Goal: Transaction & Acquisition: Purchase product/service

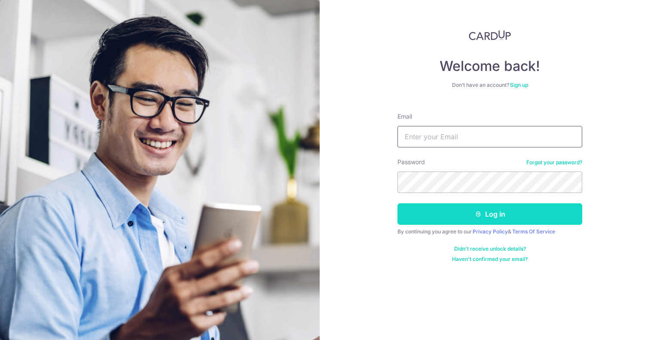
type input "[EMAIL_ADDRESS][DOMAIN_NAME]"
click at [449, 212] on button "Log in" at bounding box center [490, 213] width 185 height 21
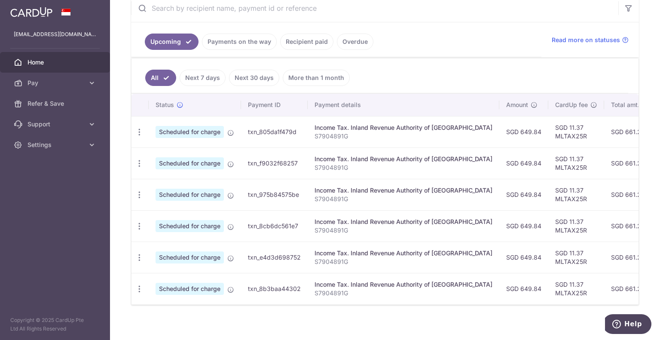
scroll to position [181, 0]
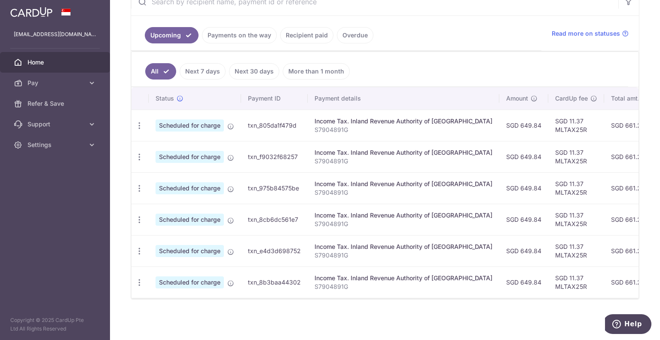
click at [316, 34] on link "Recipient paid" at bounding box center [306, 35] width 53 height 16
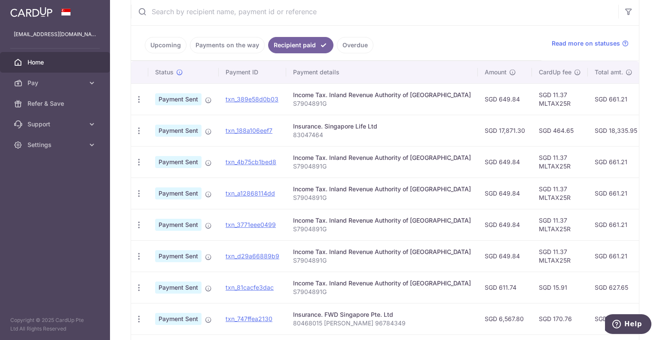
scroll to position [162, 0]
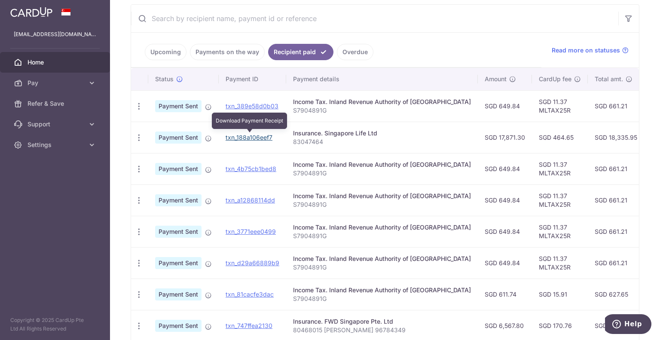
drag, startPoint x: 240, startPoint y: 135, endPoint x: 365, endPoint y: 30, distance: 163.6
click at [240, 135] on link "txn_188a106eef7" at bounding box center [249, 137] width 47 height 7
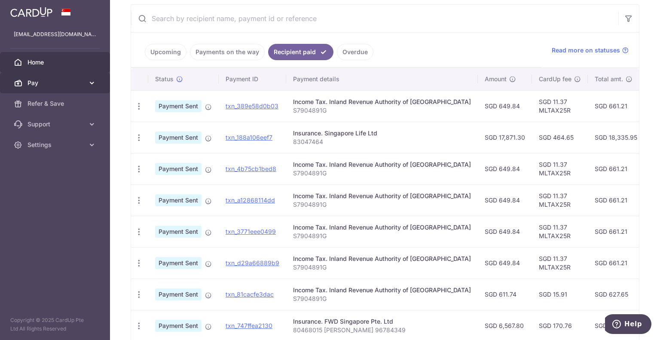
click at [50, 83] on span "Pay" at bounding box center [56, 83] width 57 height 9
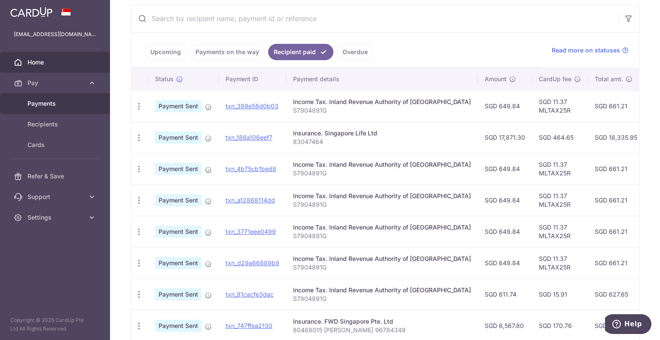
click at [53, 101] on span "Payments" at bounding box center [56, 103] width 57 height 9
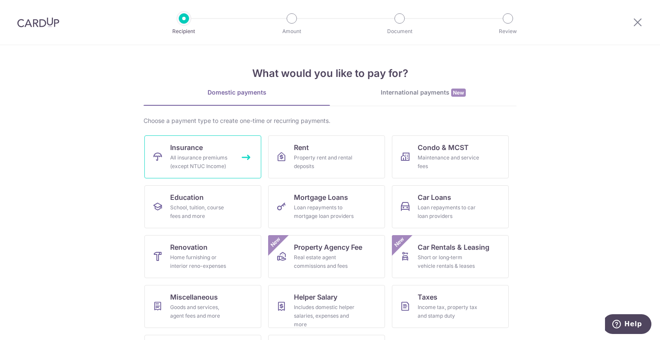
click at [190, 153] on div "All insurance premiums (except NTUC Income)" at bounding box center [201, 161] width 62 height 17
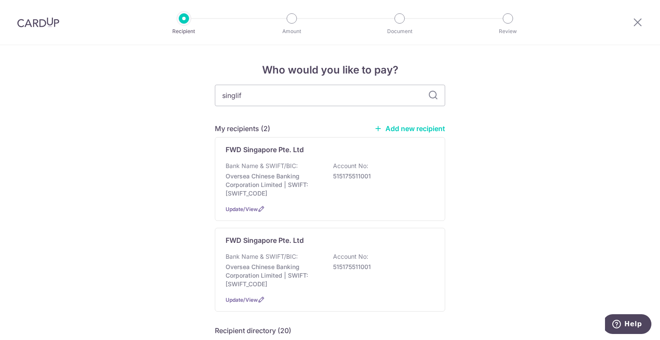
type input "singlife"
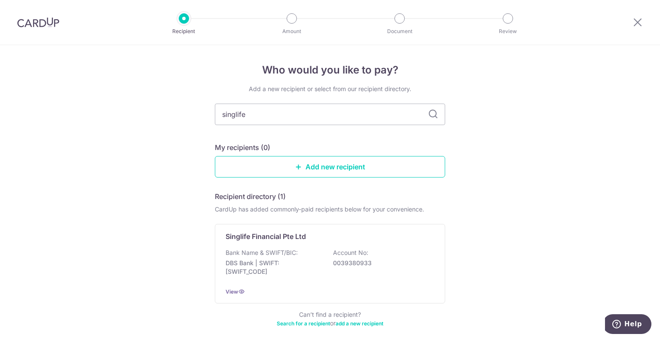
scroll to position [38, 0]
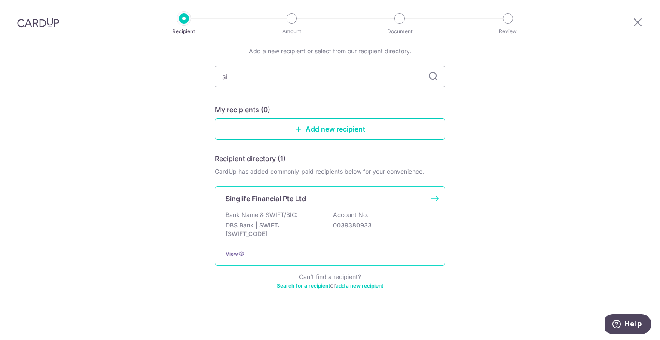
type input "s"
type input "singapore insurance"
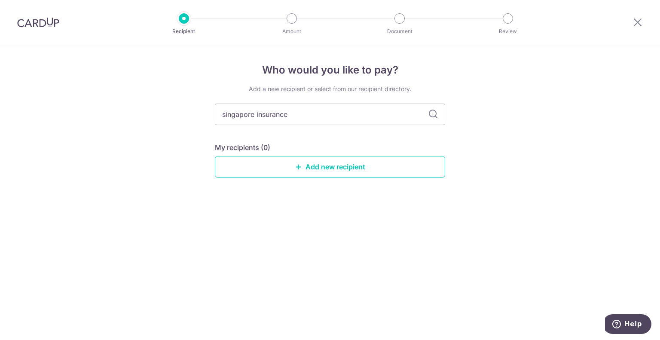
scroll to position [0, 0]
type input "singapore"
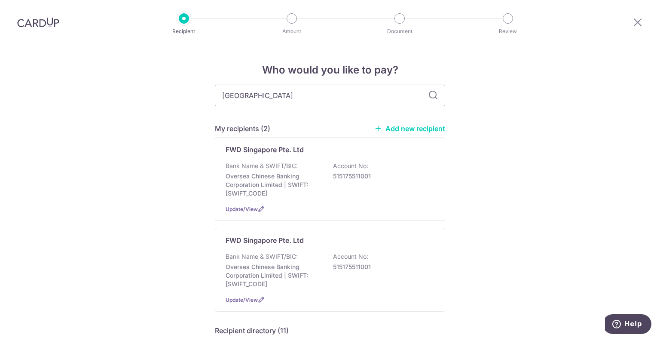
type input "singapore"
type input "singapore life"
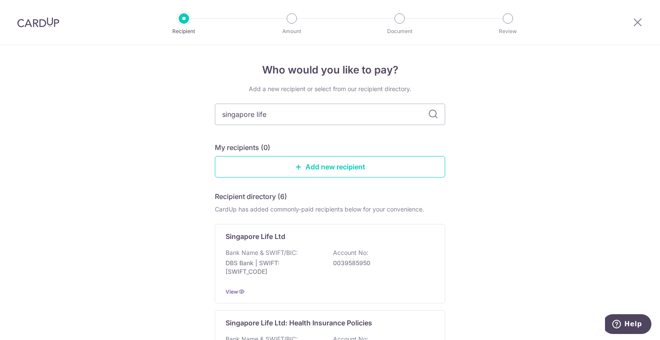
scroll to position [43, 0]
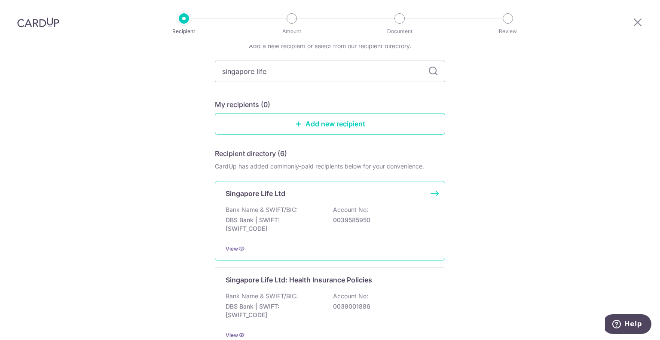
click at [328, 215] on div "Bank Name & SWIFT/BIC: DBS Bank | SWIFT: DBSSSGSGXXX Account No: 0039585950" at bounding box center [330, 221] width 209 height 32
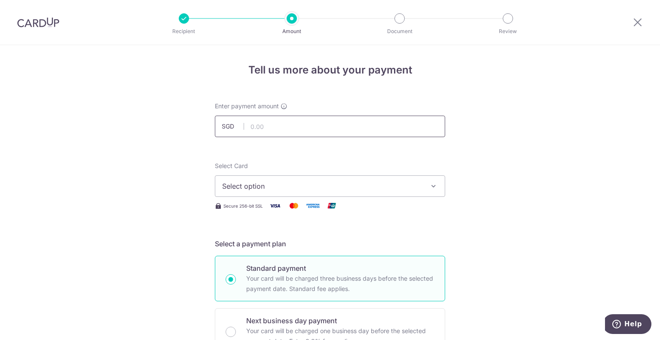
click at [330, 126] on input "text" at bounding box center [330, 126] width 230 height 21
type input "17,000.00"
click at [429, 187] on icon "button" at bounding box center [433, 186] width 9 height 9
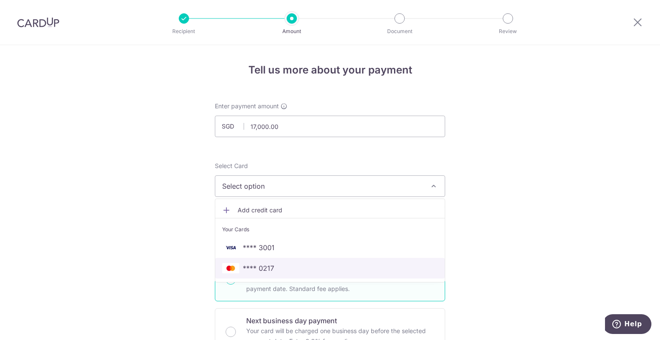
click at [278, 268] on span "**** 0217" at bounding box center [330, 268] width 216 height 10
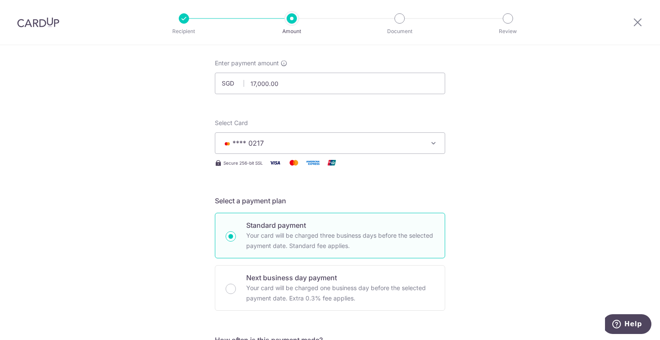
scroll to position [86, 0]
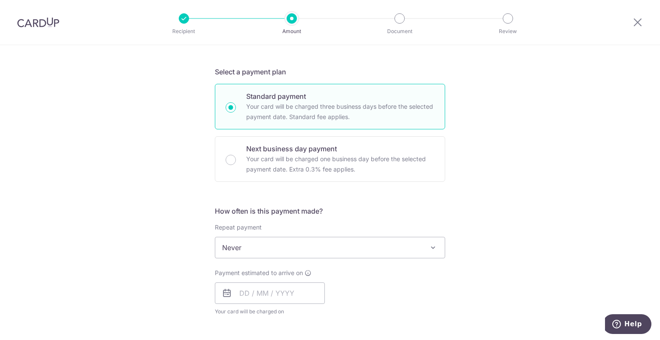
scroll to position [215, 0]
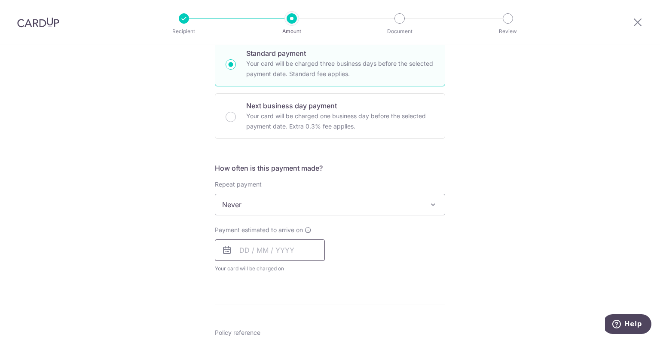
click at [232, 247] on input "text" at bounding box center [270, 249] width 110 height 21
drag, startPoint x: 300, startPoint y: 327, endPoint x: 406, endPoint y: 276, distance: 117.5
click at [300, 327] on link "9" at bounding box center [301, 329] width 14 height 14
type input "[DATE]"
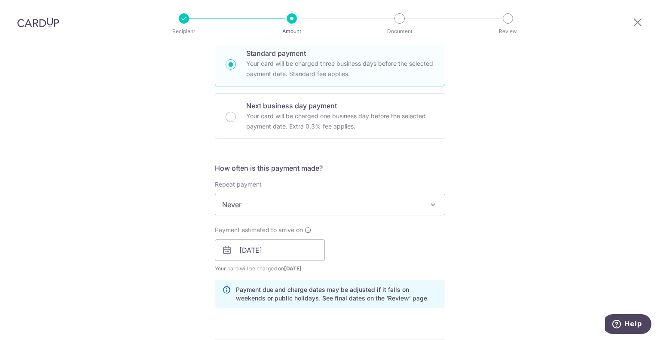
click at [497, 231] on div "Tell us more about your payment Enter payment amount SGD 17,000.00 17000.00 Sel…" at bounding box center [330, 236] width 660 height 813
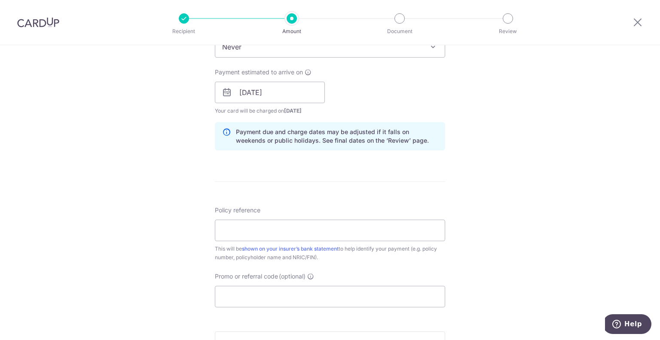
scroll to position [387, 0]
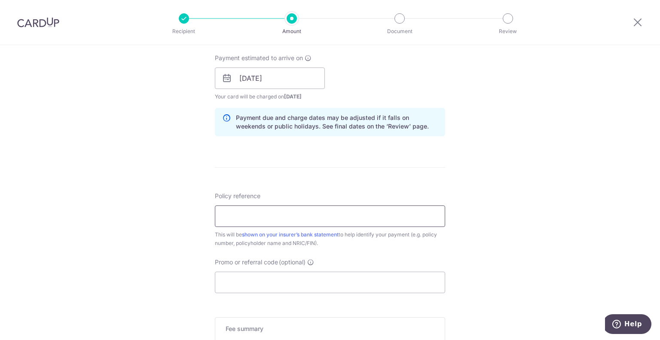
click at [325, 219] on input "Policy reference" at bounding box center [330, 215] width 230 height 21
paste input "83047464"
type input "83047464"
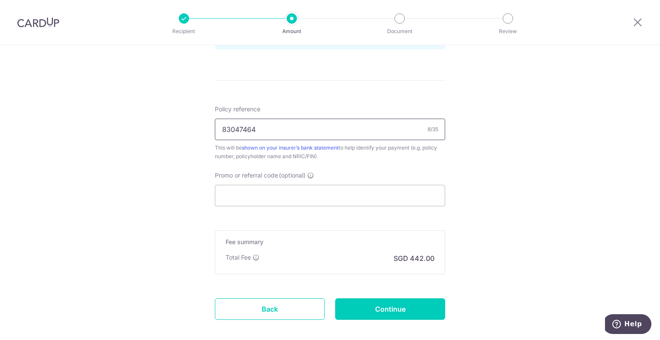
scroll to position [431, 0]
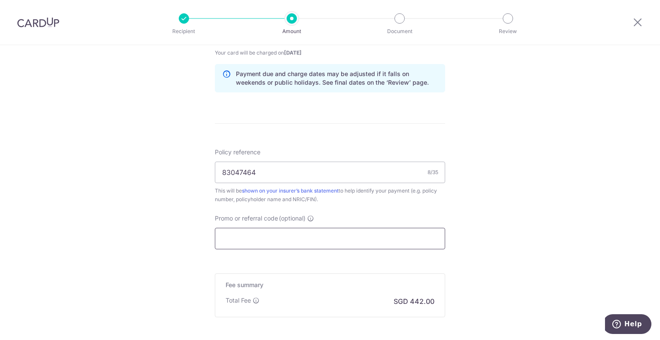
click at [283, 239] on input "Promo or referral code (optional)" at bounding box center [330, 238] width 230 height 21
paste input "OFF225"
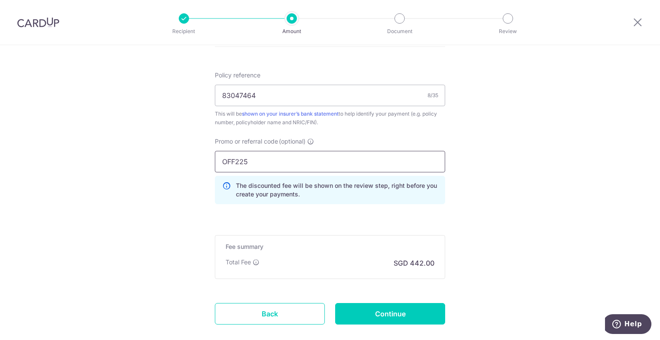
scroll to position [517, 0]
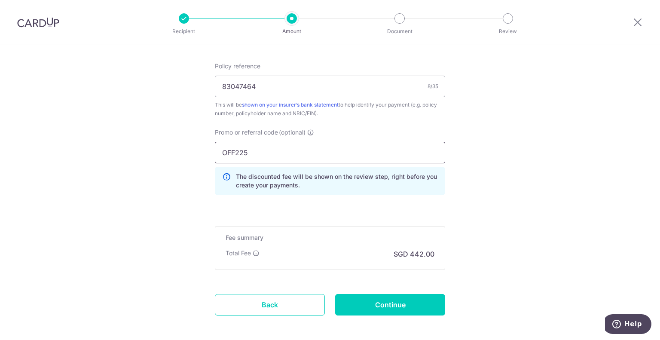
type input "OFF225"
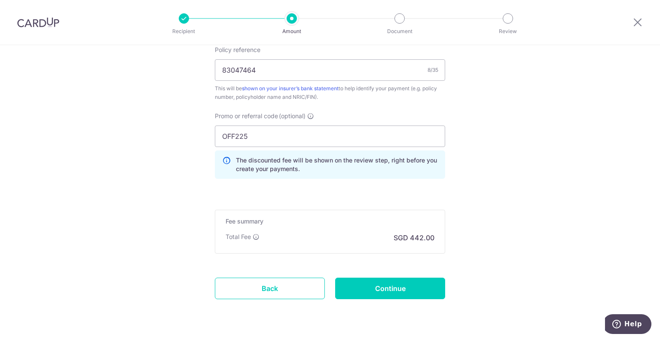
scroll to position [512, 0]
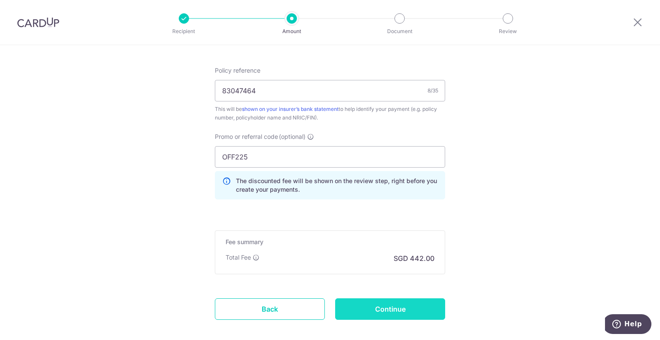
click at [402, 305] on input "Continue" at bounding box center [390, 308] width 110 height 21
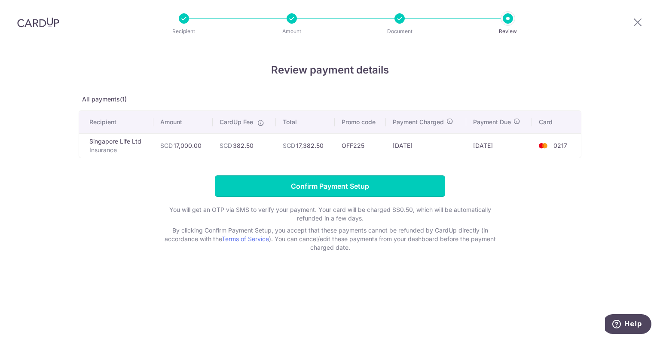
click at [354, 189] on input "Confirm Payment Setup" at bounding box center [330, 185] width 230 height 21
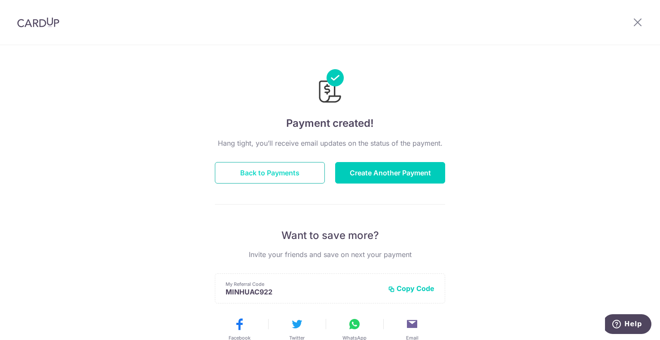
click at [273, 171] on button "Back to Payments" at bounding box center [270, 172] width 110 height 21
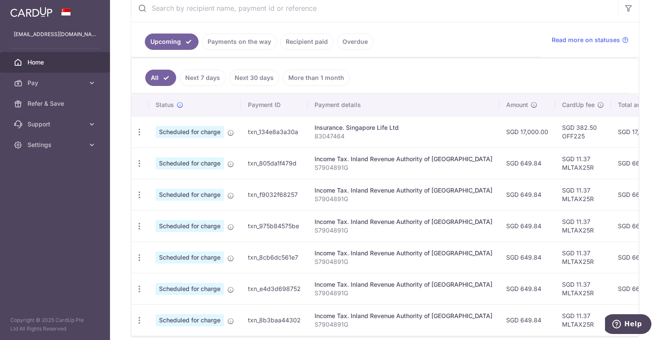
scroll to position [212, 0]
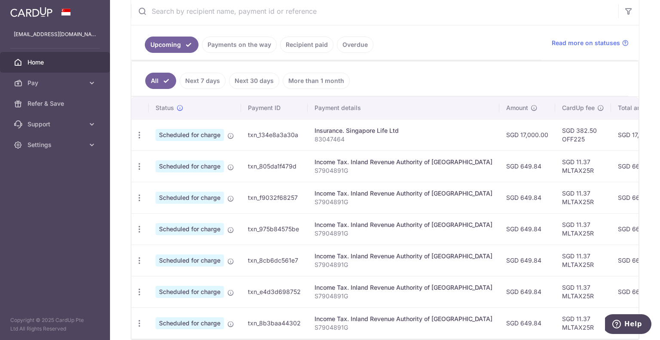
click at [295, 43] on link "Recipient paid" at bounding box center [306, 45] width 53 height 16
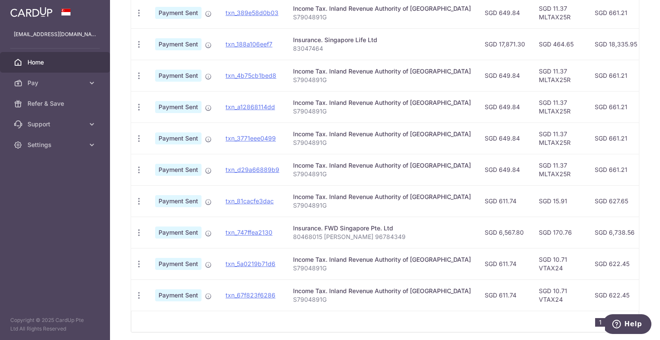
scroll to position [291, 0]
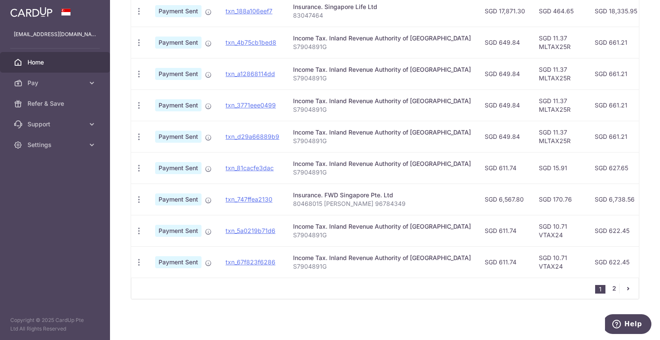
click at [612, 288] on link "2" at bounding box center [614, 288] width 10 height 10
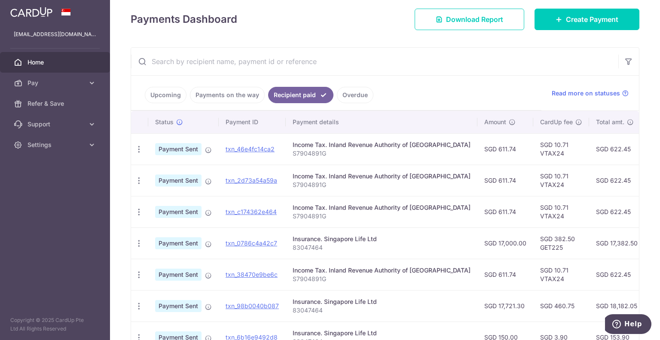
scroll to position [0, 0]
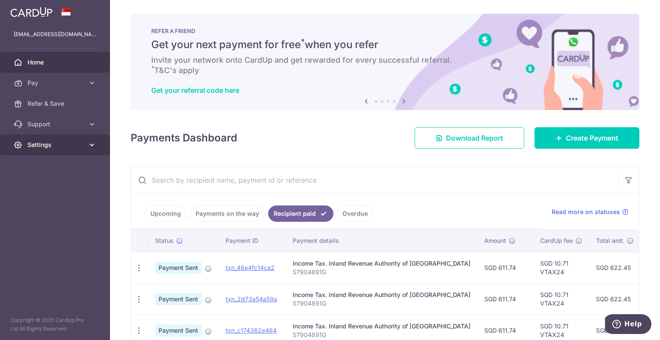
click at [89, 144] on icon at bounding box center [92, 145] width 9 height 9
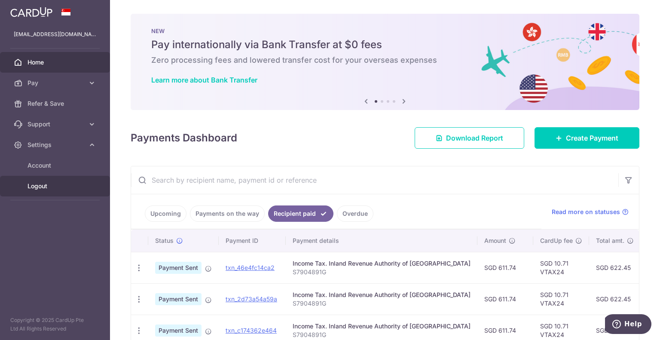
click at [49, 185] on span "Logout" at bounding box center [56, 186] width 57 height 9
